Goal: Task Accomplishment & Management: Use online tool/utility

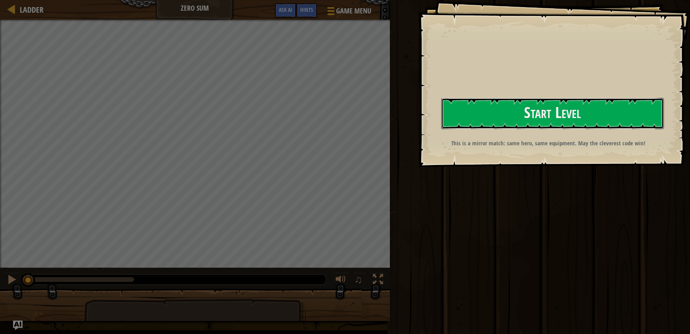
drag, startPoint x: 551, startPoint y: 111, endPoint x: 561, endPoint y: 149, distance: 38.4
click at [551, 111] on button "Start Level" at bounding box center [552, 113] width 223 height 31
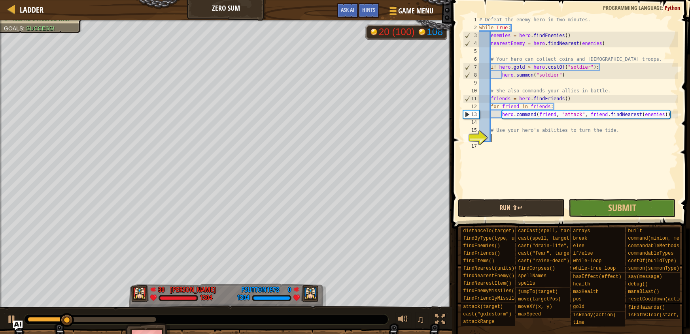
scroll to position [4, 0]
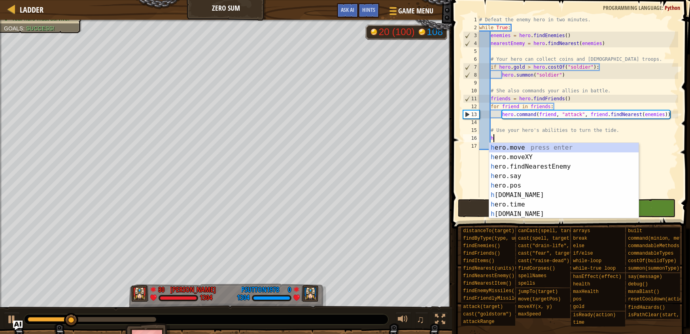
type textarea "hm"
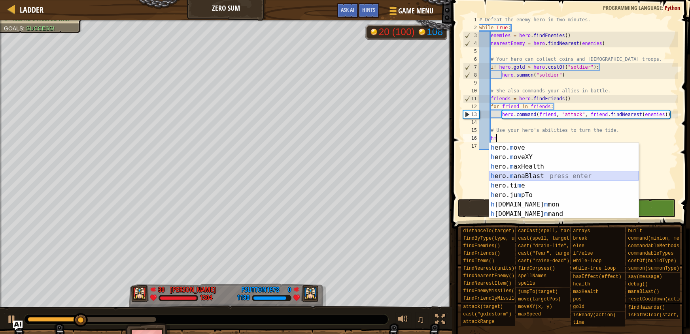
click at [520, 175] on div "h ero. m ove press enter h ero. m oveXY press enter h ero. m axHealth press ent…" at bounding box center [563, 190] width 149 height 95
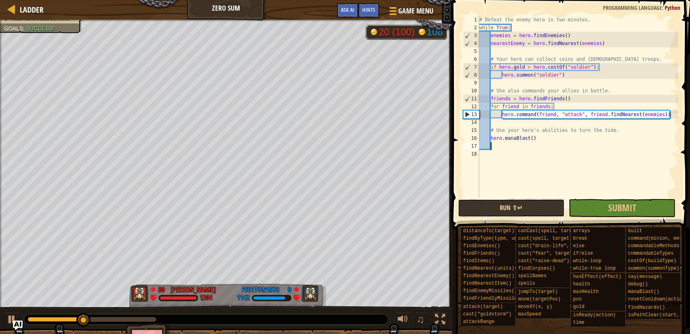
click at [530, 207] on button "Run ⇧↵" at bounding box center [511, 208] width 107 height 18
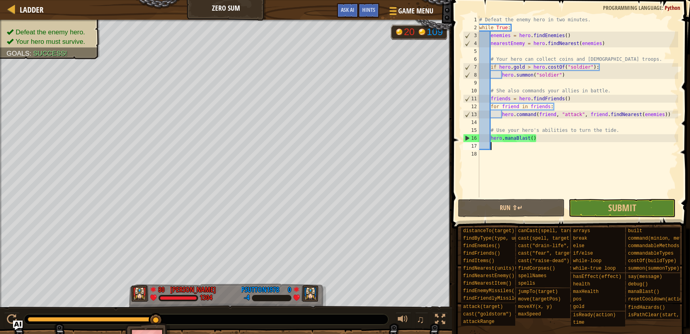
click at [542, 138] on div "# Defeat the enemy hero in two minutes. while True : enemies = hero . [GEOGRAPH…" at bounding box center [577, 115] width 200 height 198
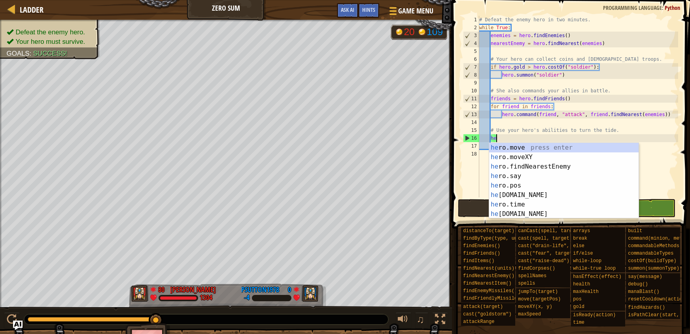
type textarea "h"
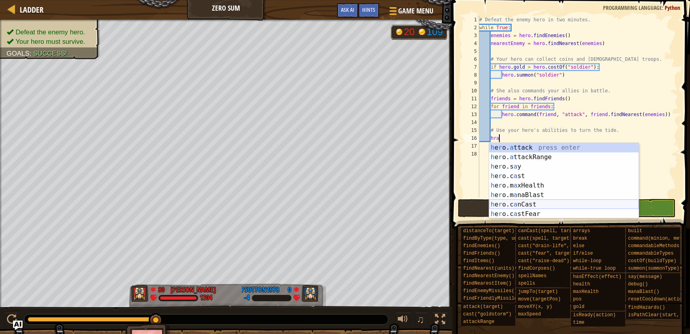
scroll to position [4, 1]
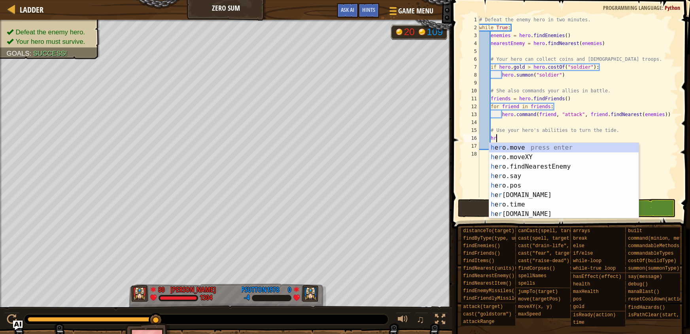
type textarea "h"
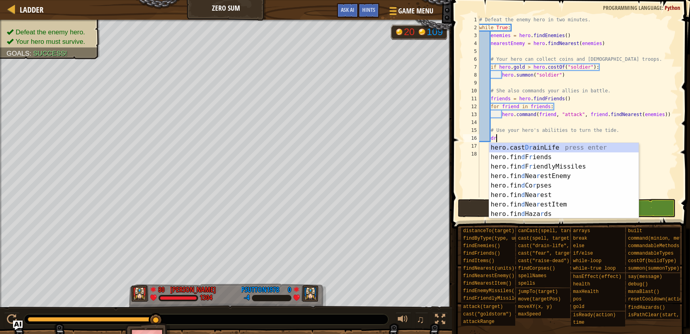
scroll to position [4, 1]
click at [563, 145] on div "hero.cast Dr [PERSON_NAME] press enter hero.fin d F r iends press enter hero.fi…" at bounding box center [563, 190] width 149 height 95
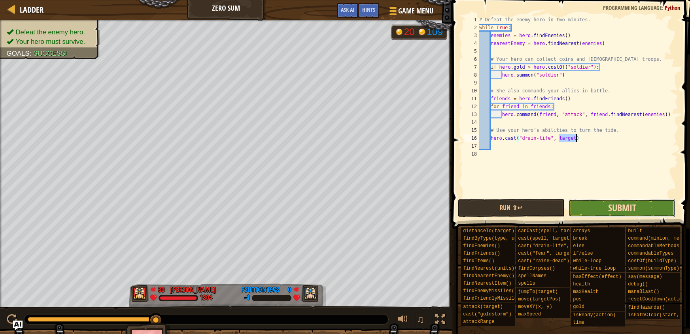
click at [613, 212] on span "Submit" at bounding box center [622, 208] width 28 height 13
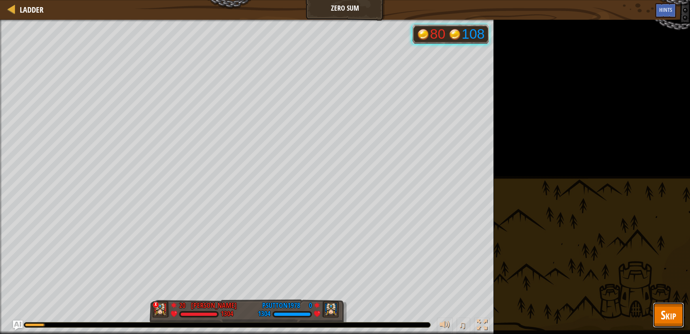
click at [666, 319] on span "Skip" at bounding box center [667, 315] width 15 height 16
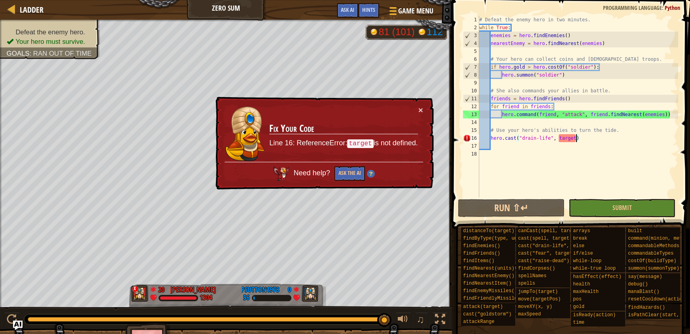
click at [638, 133] on div "# Defeat the enemy hero in two minutes. while True : enemies = hero . [GEOGRAPH…" at bounding box center [577, 115] width 200 height 198
type textarea "# Use your hero's abilities to turn the tide."
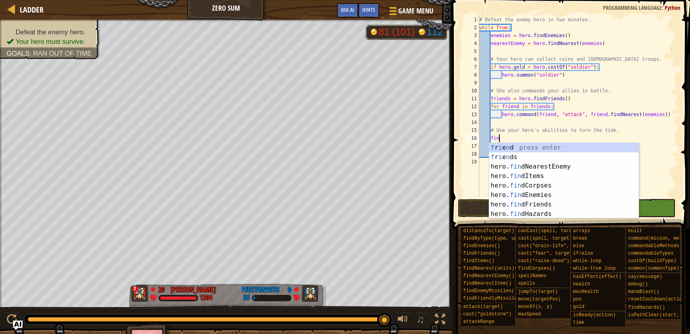
type textarea "f"
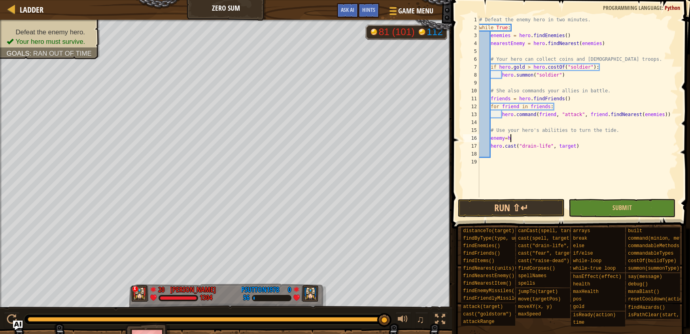
scroll to position [4, 2]
type textarea "enemy= f"
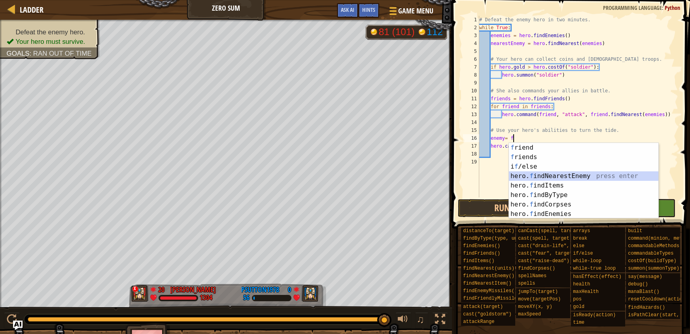
click at [573, 176] on div "f riend press enter f riends press enter i f /else press enter hero. f indNeare…" at bounding box center [583, 190] width 149 height 95
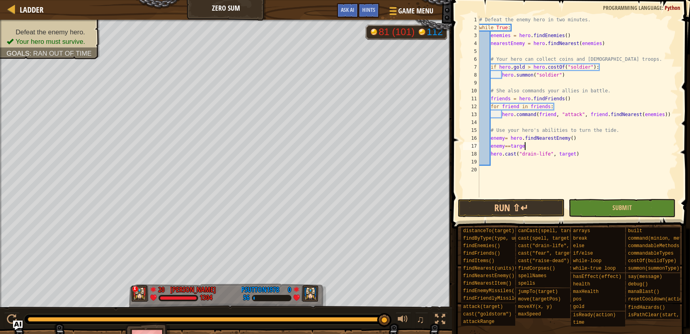
scroll to position [4, 4]
click at [521, 208] on button "Run ⇧↵" at bounding box center [511, 208] width 107 height 18
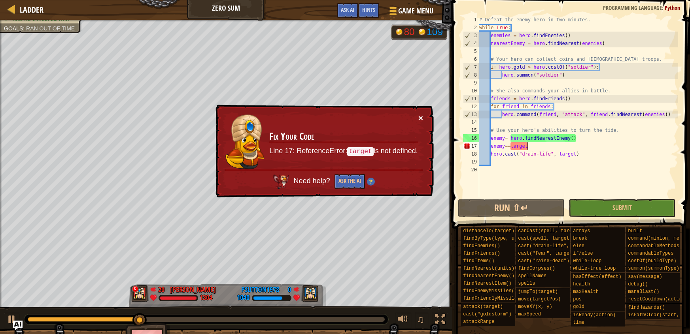
click at [420, 119] on button "×" at bounding box center [420, 118] width 5 height 8
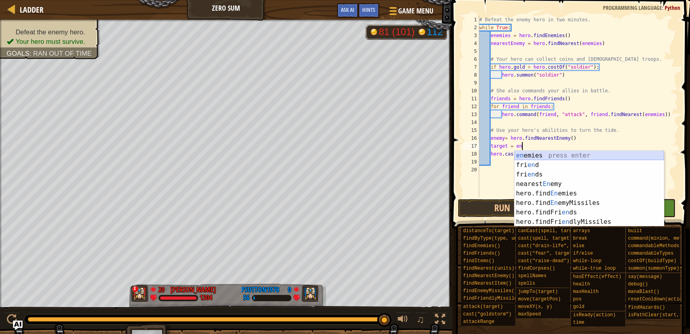
click at [564, 155] on div "en emies press enter fri en d press enter fri en ds press enter nearest En emy …" at bounding box center [588, 198] width 149 height 95
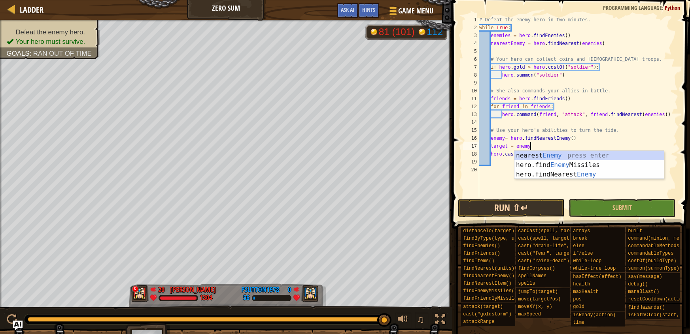
type textarea "target = enemy"
drag, startPoint x: 517, startPoint y: 208, endPoint x: 512, endPoint y: 203, distance: 7.0
click at [517, 208] on button "Run ⇧↵" at bounding box center [511, 208] width 107 height 18
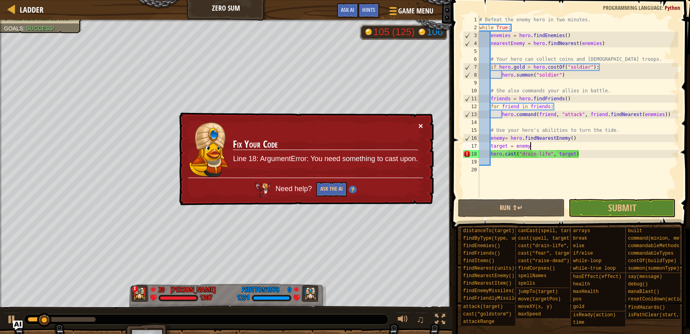
click at [421, 126] on button "×" at bounding box center [420, 126] width 5 height 8
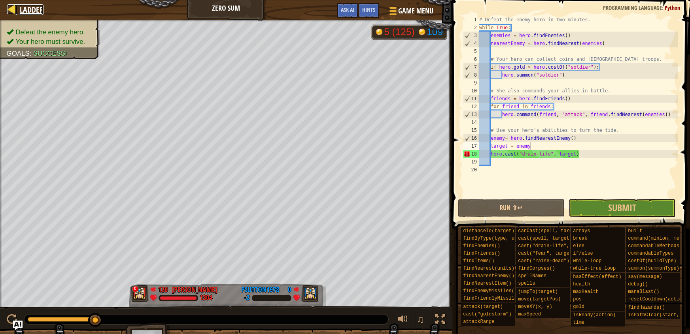
click at [39, 9] on span "Ladder" at bounding box center [32, 9] width 24 height 11
